Goal: Task Accomplishment & Management: Manage account settings

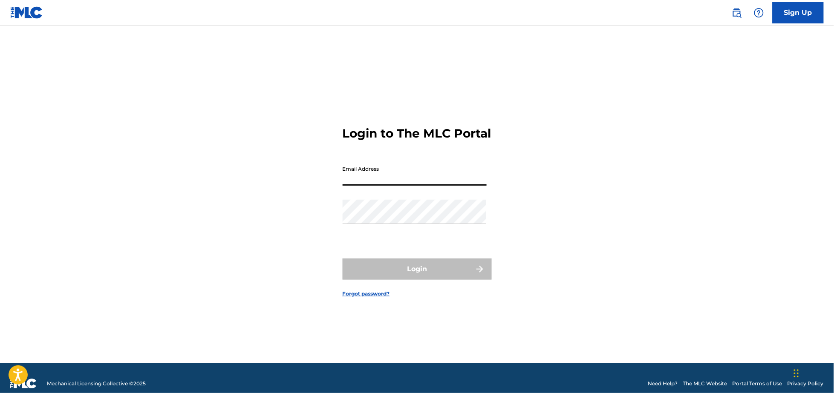
click at [382, 183] on input "Email Address" at bounding box center [415, 174] width 144 height 24
type input "[PERSON_NAME][EMAIL_ADDRESS][DOMAIN_NAME]"
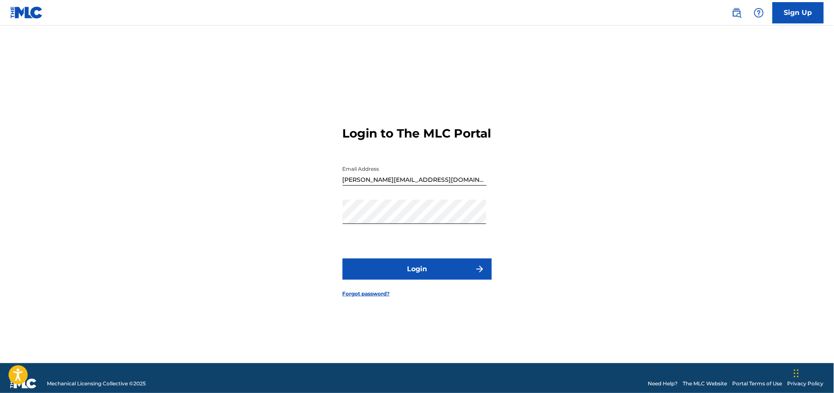
click at [414, 274] on button "Login" at bounding box center [417, 269] width 149 height 21
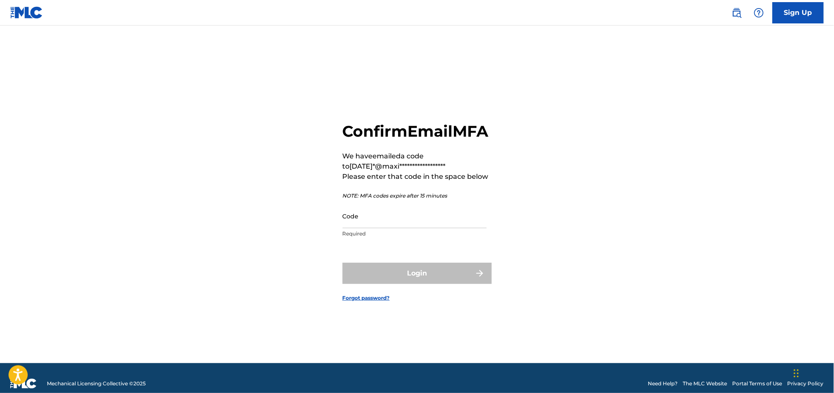
click at [348, 228] on input "Code" at bounding box center [415, 216] width 144 height 24
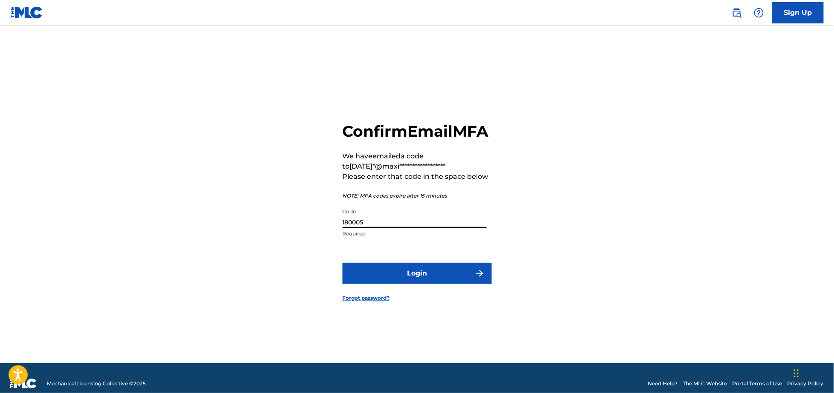
type input "180005"
click at [439, 284] on button "Login" at bounding box center [417, 273] width 149 height 21
